Goal: Information Seeking & Learning: Learn about a topic

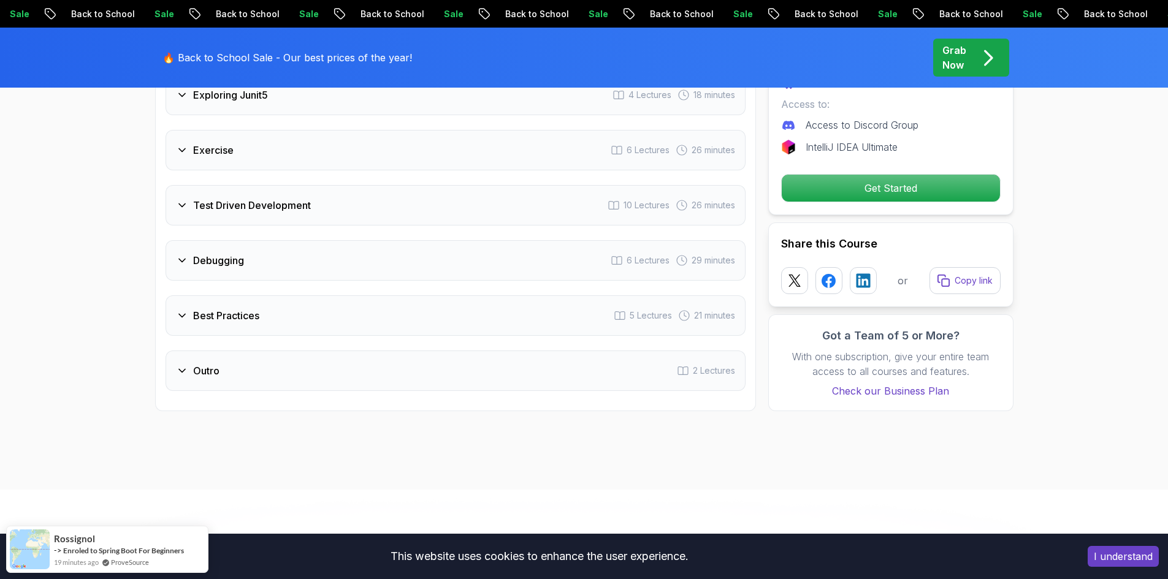
scroll to position [1901, 0]
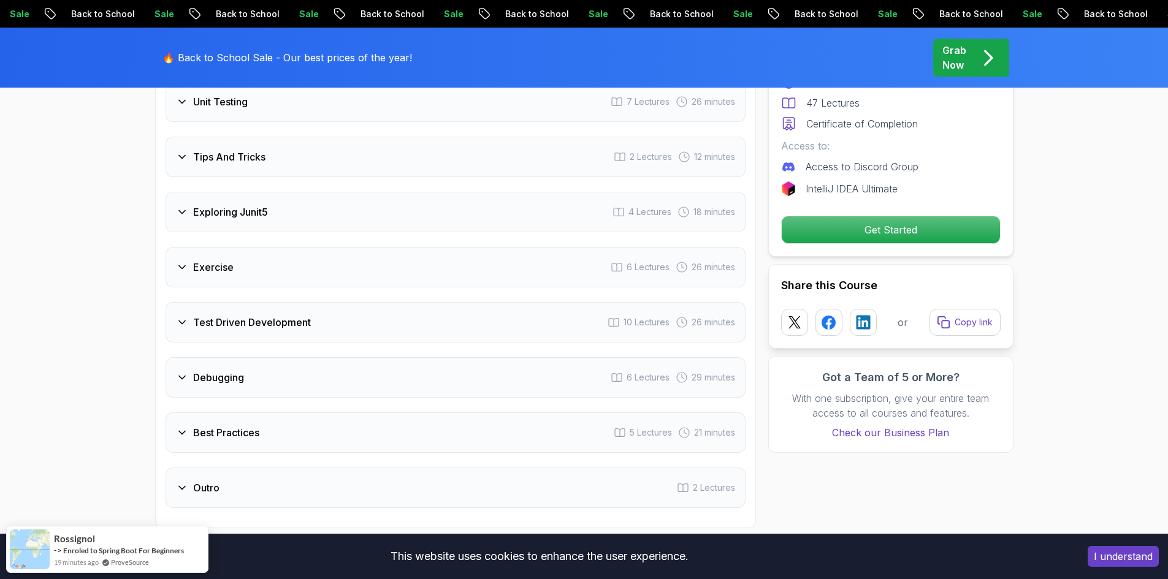
click at [335, 413] on div "Best Practices 5 Lectures 21 minutes" at bounding box center [456, 433] width 580 height 40
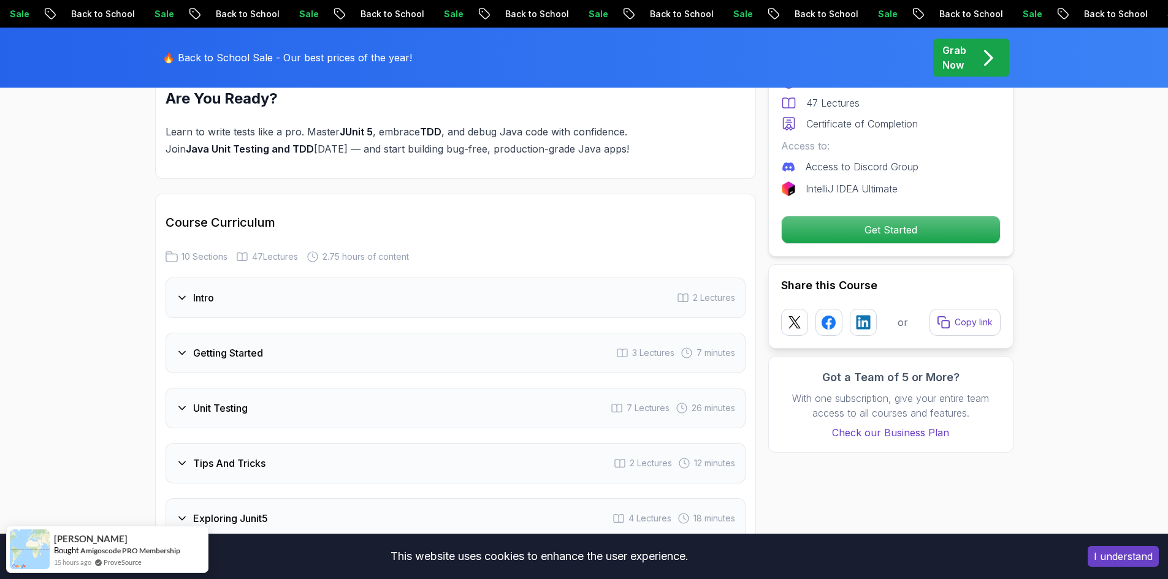
scroll to position [1413, 0]
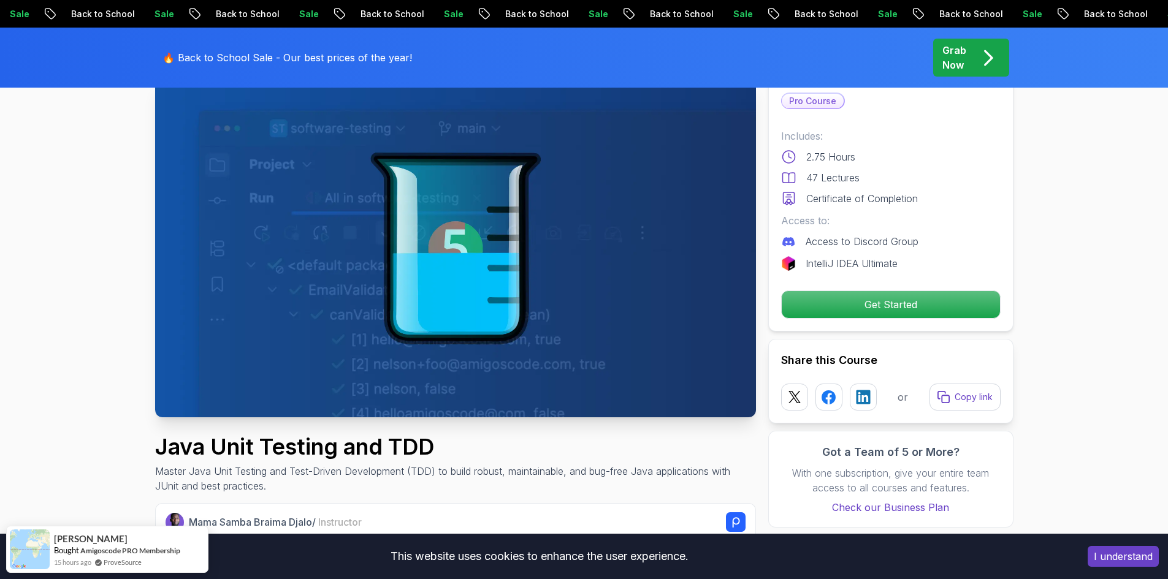
scroll to position [0, 0]
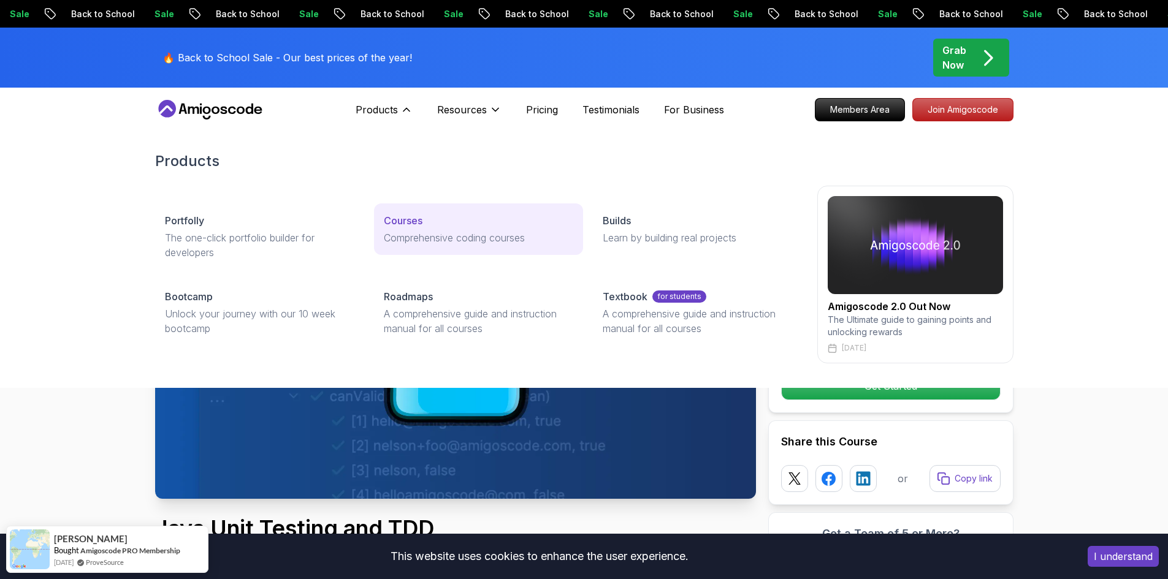
drag, startPoint x: 402, startPoint y: 113, endPoint x: 416, endPoint y: 212, distance: 100.3
click at [413, 122] on div "Products Products Portfolly The one-click portfolio builder for developers Cour…" at bounding box center [384, 109] width 57 height 25
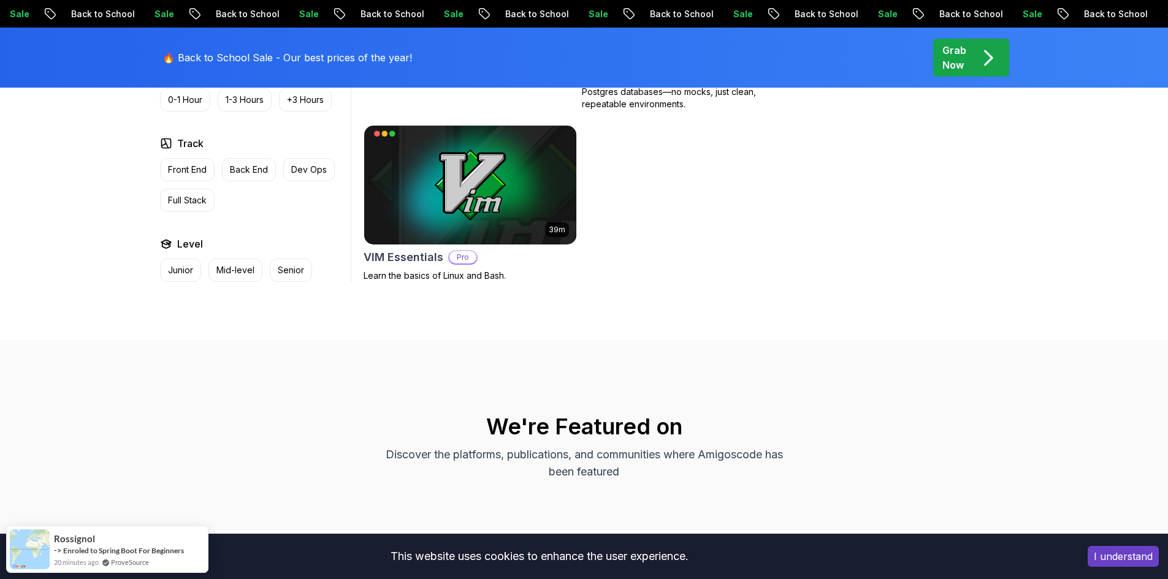
scroll to position [3495, 0]
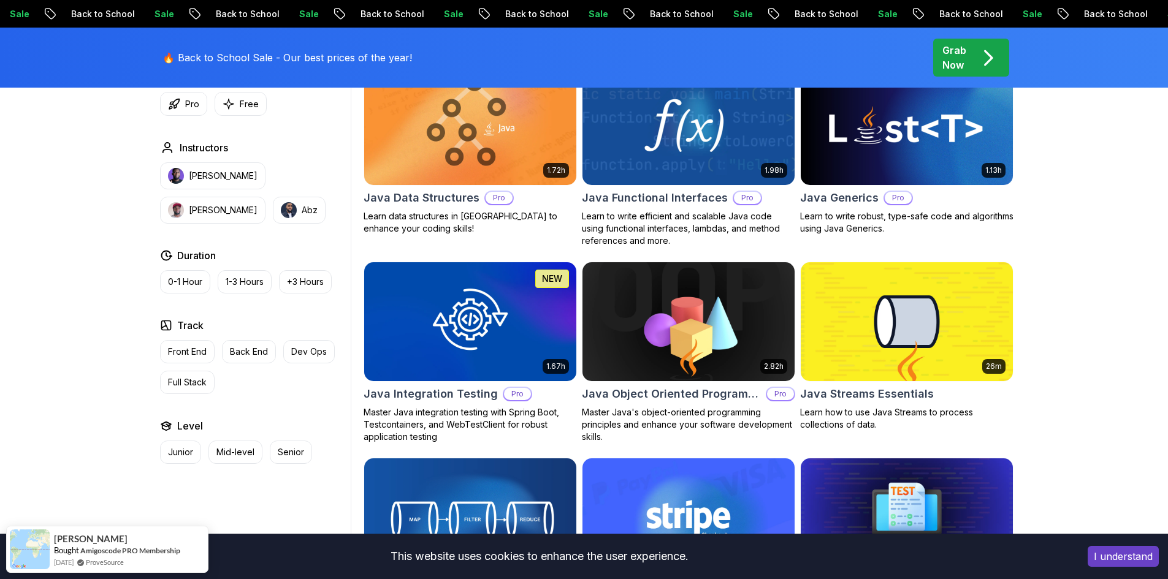
scroll to position [1655, 0]
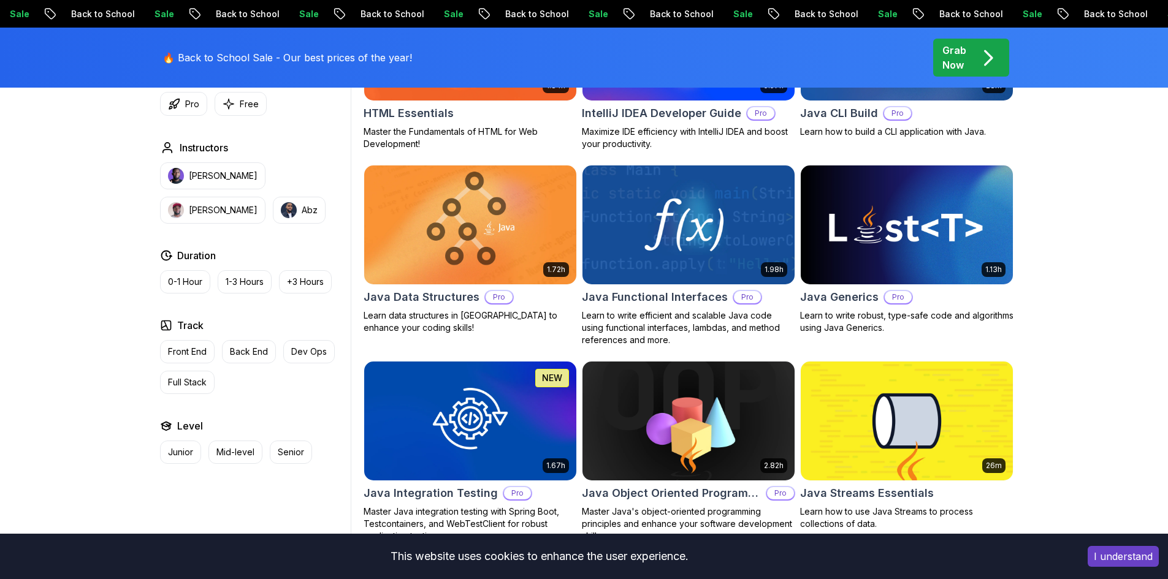
drag, startPoint x: 912, startPoint y: 416, endPoint x: 865, endPoint y: 409, distance: 47.8
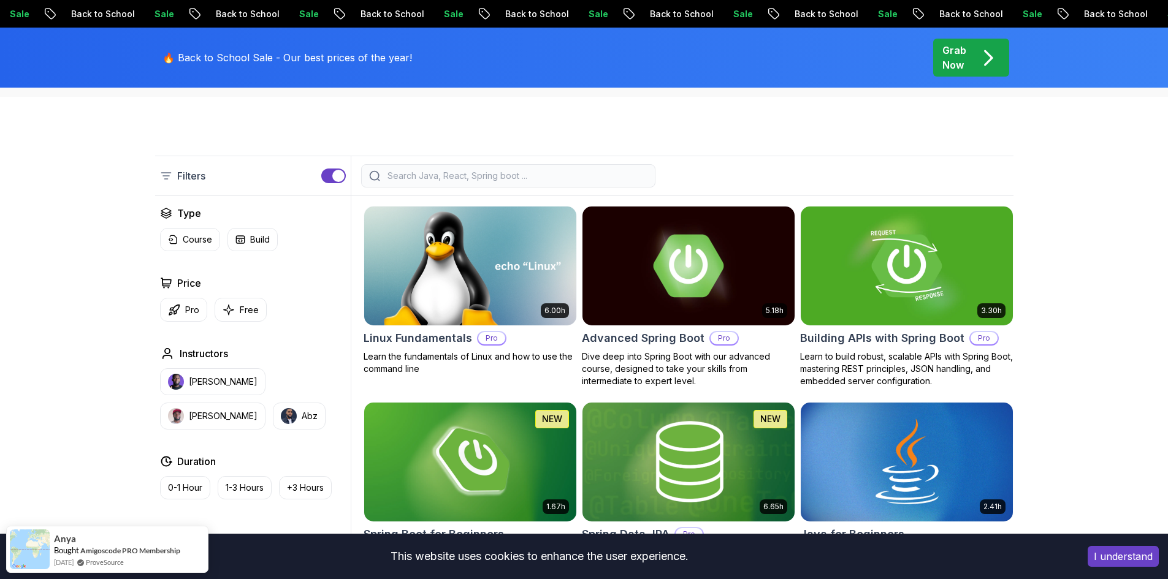
scroll to position [245, 0]
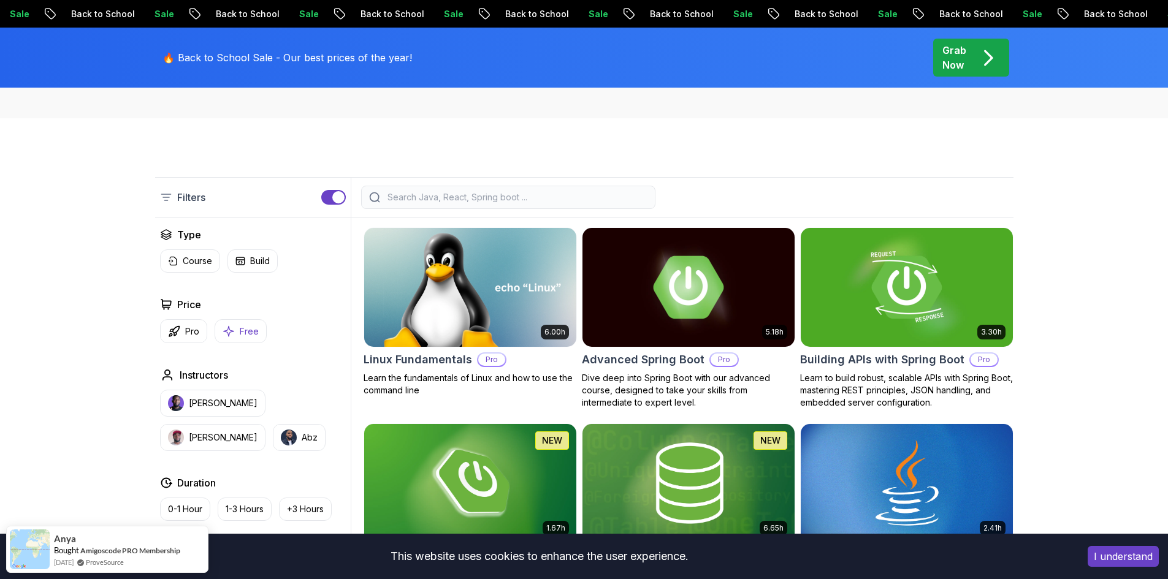
click at [250, 327] on p "Free" at bounding box center [249, 332] width 19 height 12
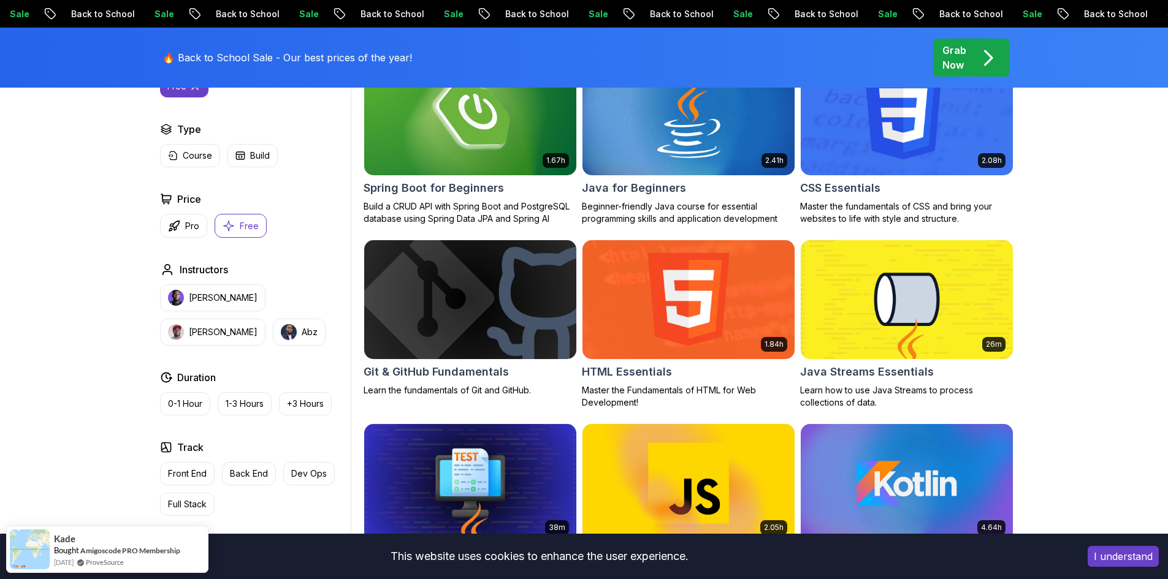
scroll to position [429, 0]
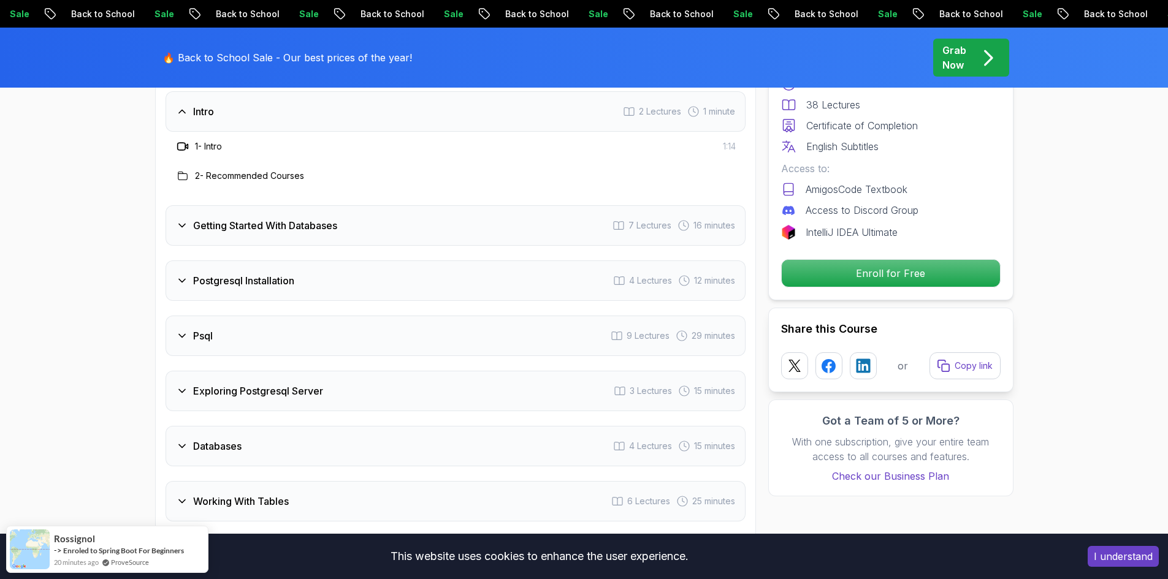
scroll to position [1717, 0]
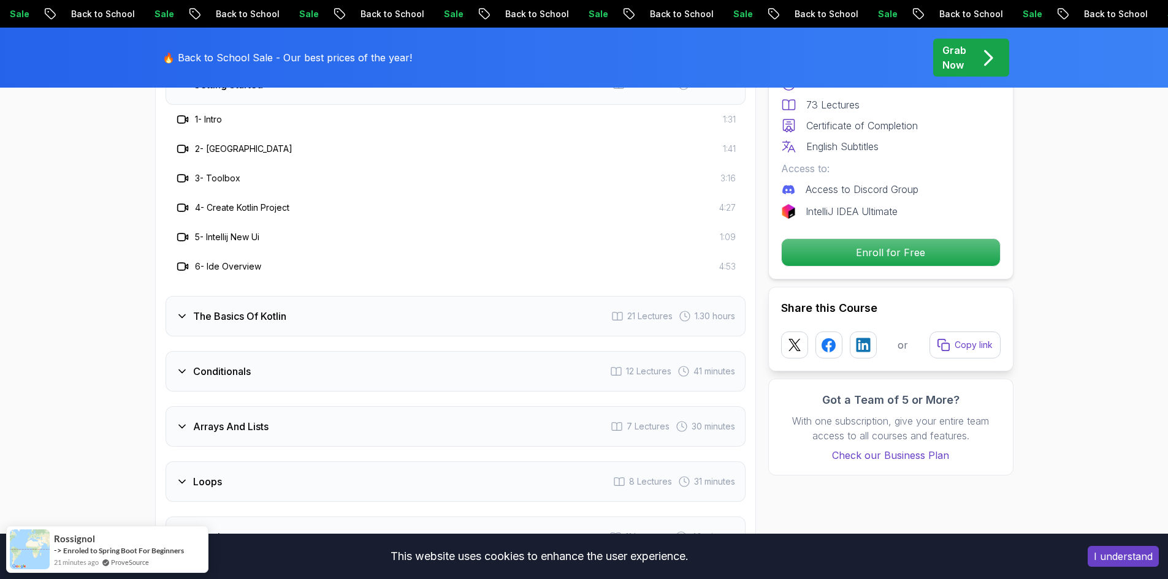
scroll to position [1226, 0]
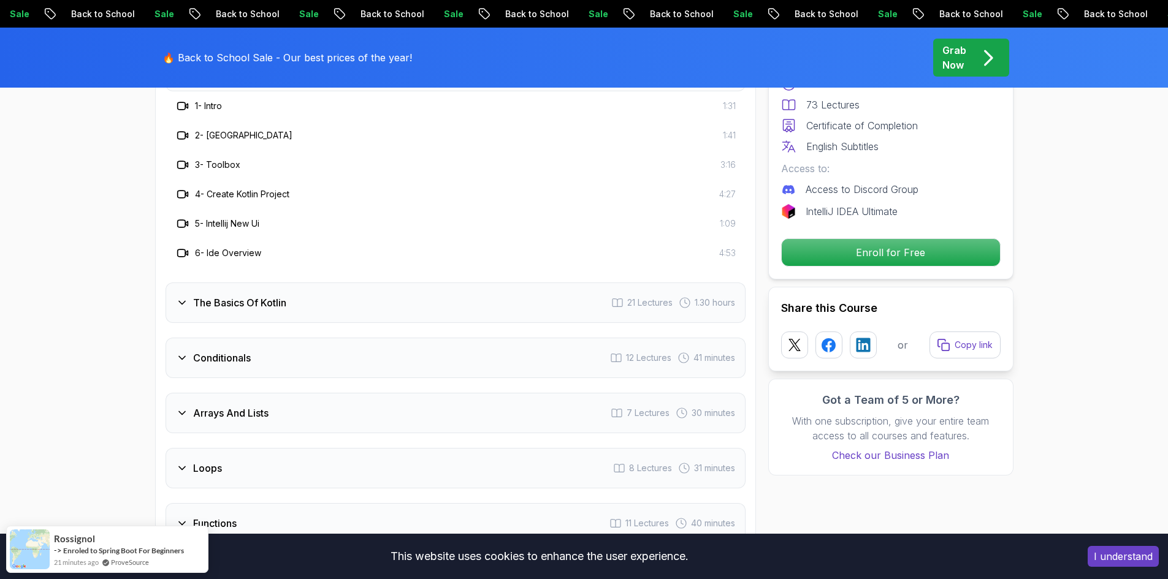
click at [332, 294] on div "The Basics Of Kotlin 21 Lectures 1.30 hours" at bounding box center [456, 303] width 580 height 40
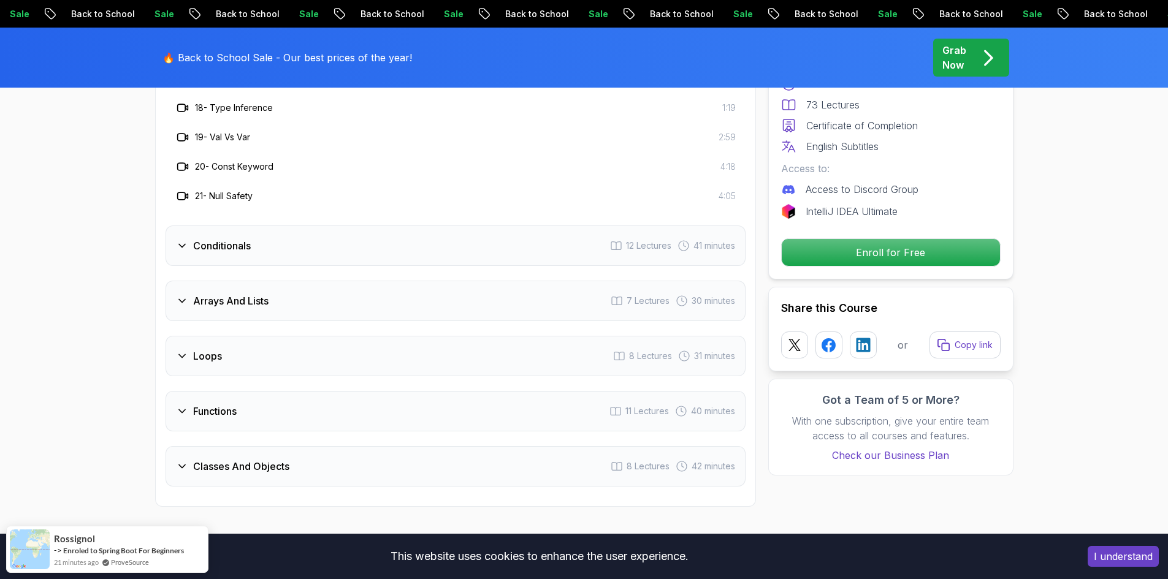
scroll to position [1839, 0]
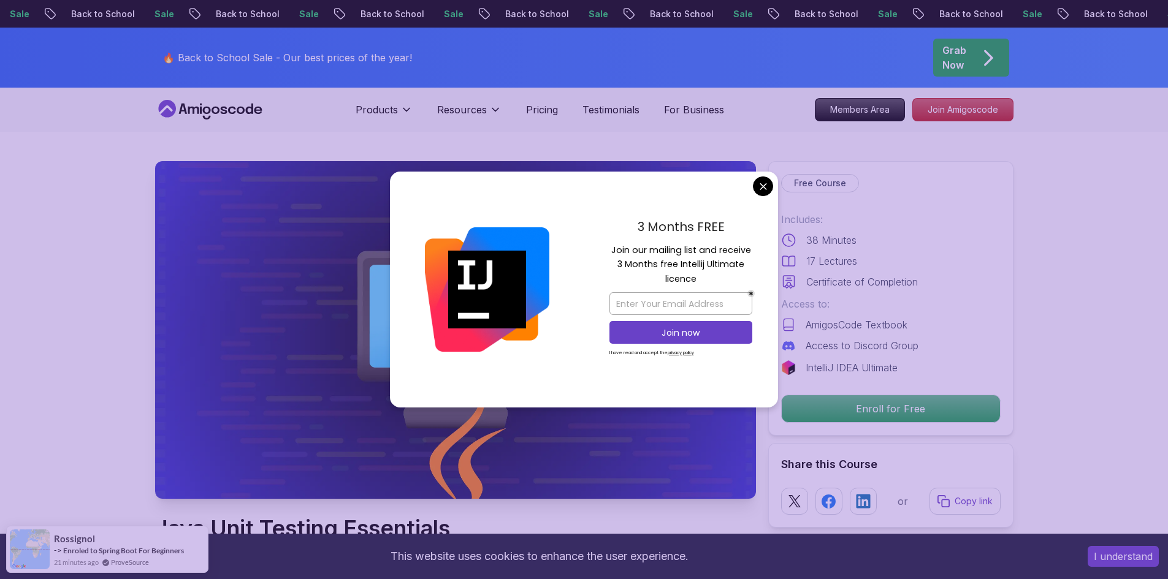
drag, startPoint x: 761, startPoint y: 180, endPoint x: 754, endPoint y: 189, distance: 12.3
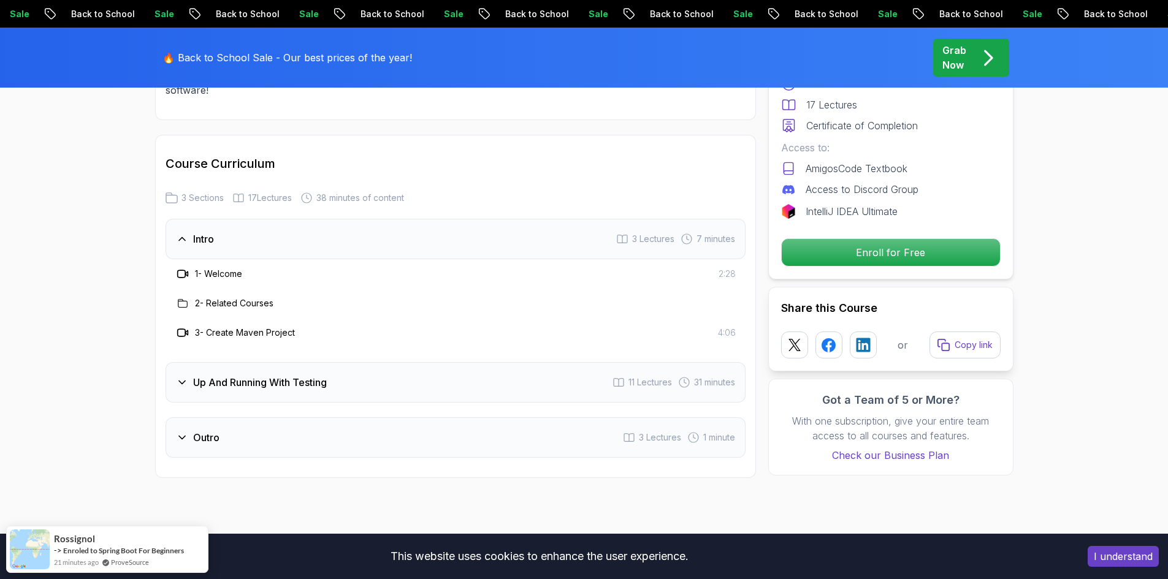
scroll to position [1349, 0]
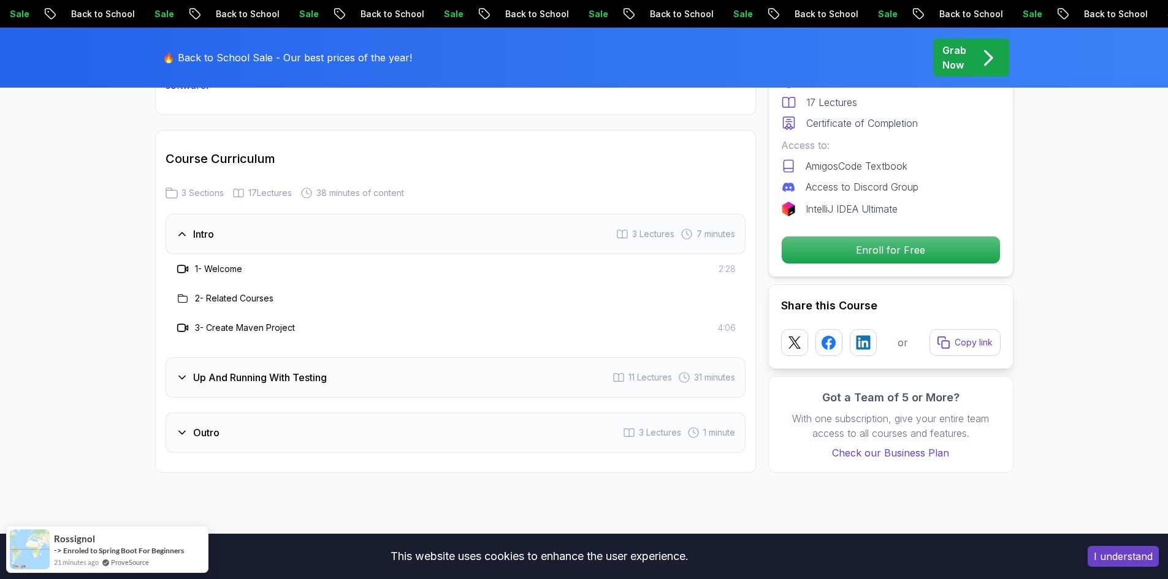
click at [546, 372] on div "Up And Running With Testing 11 Lectures 31 minutes" at bounding box center [456, 377] width 580 height 40
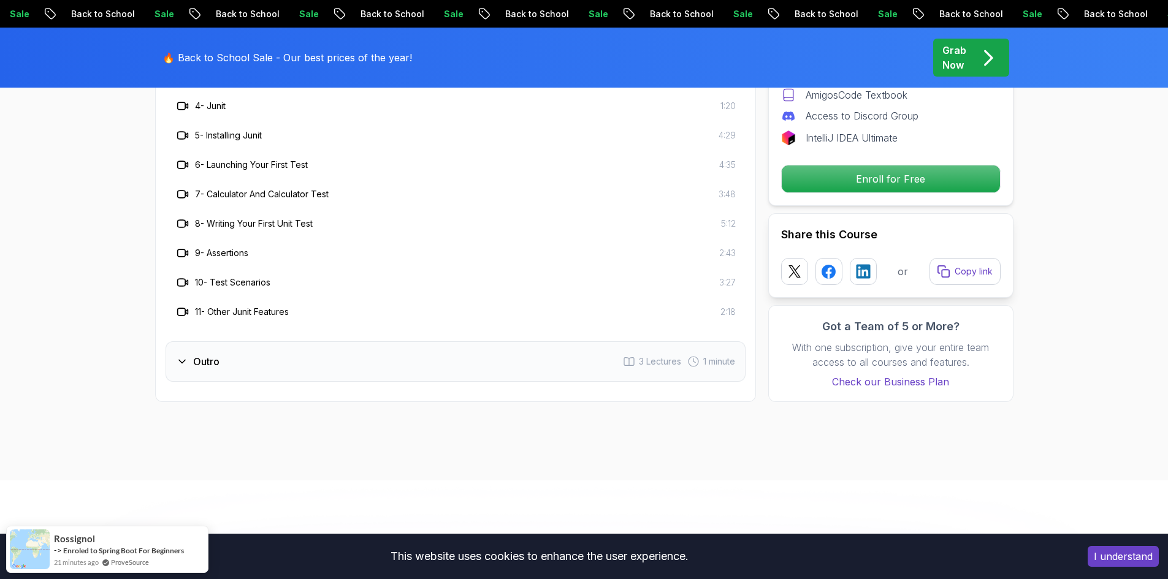
scroll to position [1717, 0]
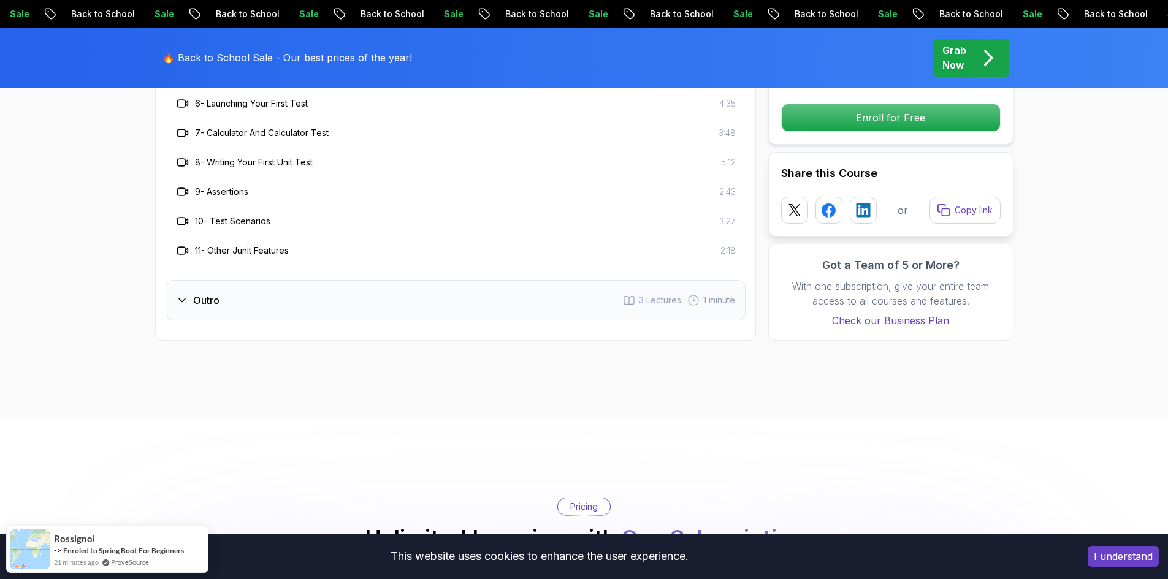
click at [543, 297] on div "Outro 3 Lectures 1 minute" at bounding box center [456, 300] width 580 height 40
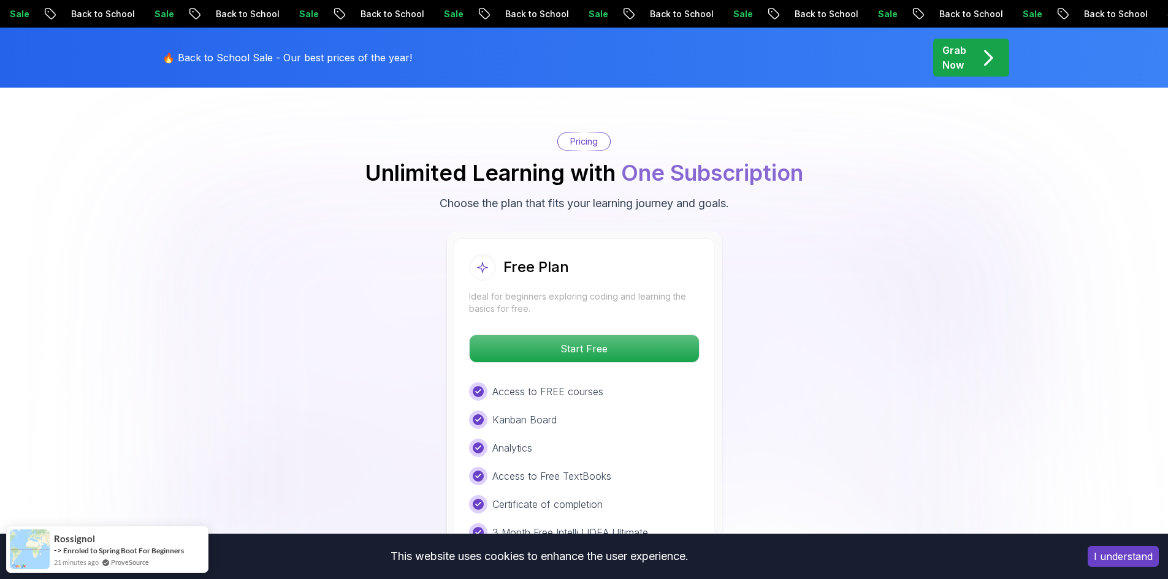
scroll to position [1901, 0]
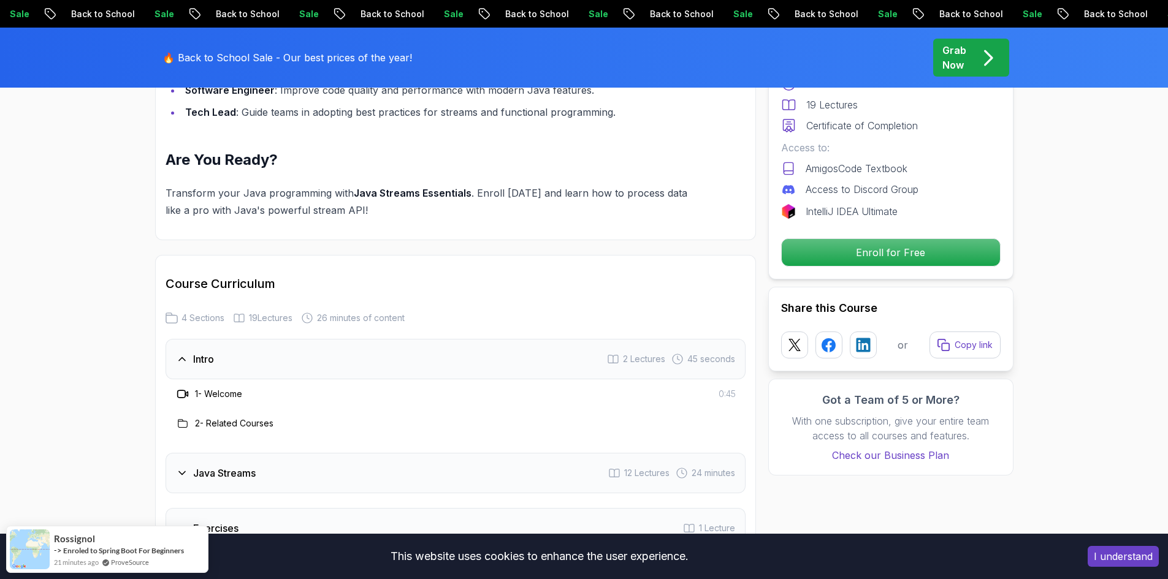
scroll to position [1533, 0]
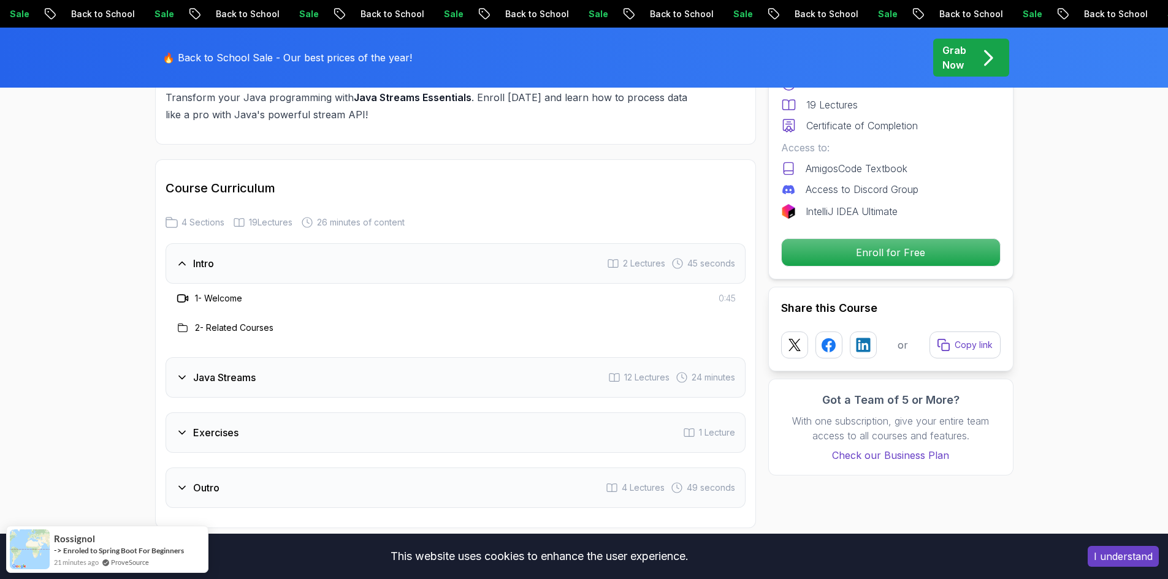
click at [576, 357] on div "Java Streams 12 Lectures 24 minutes" at bounding box center [456, 377] width 580 height 40
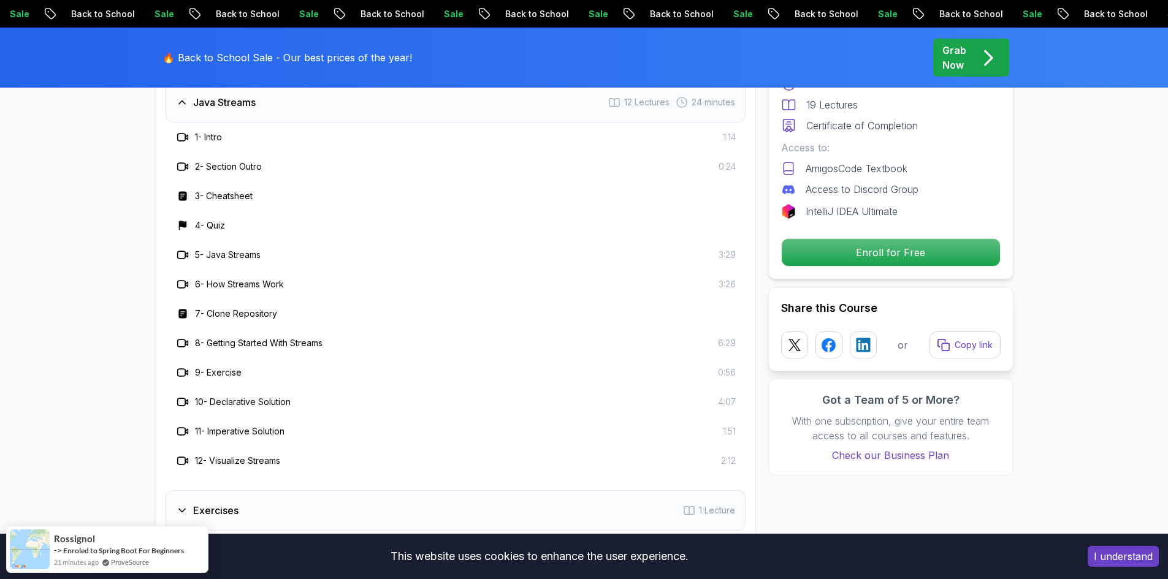
scroll to position [1901, 0]
